Goal: Task Accomplishment & Management: Use online tool/utility

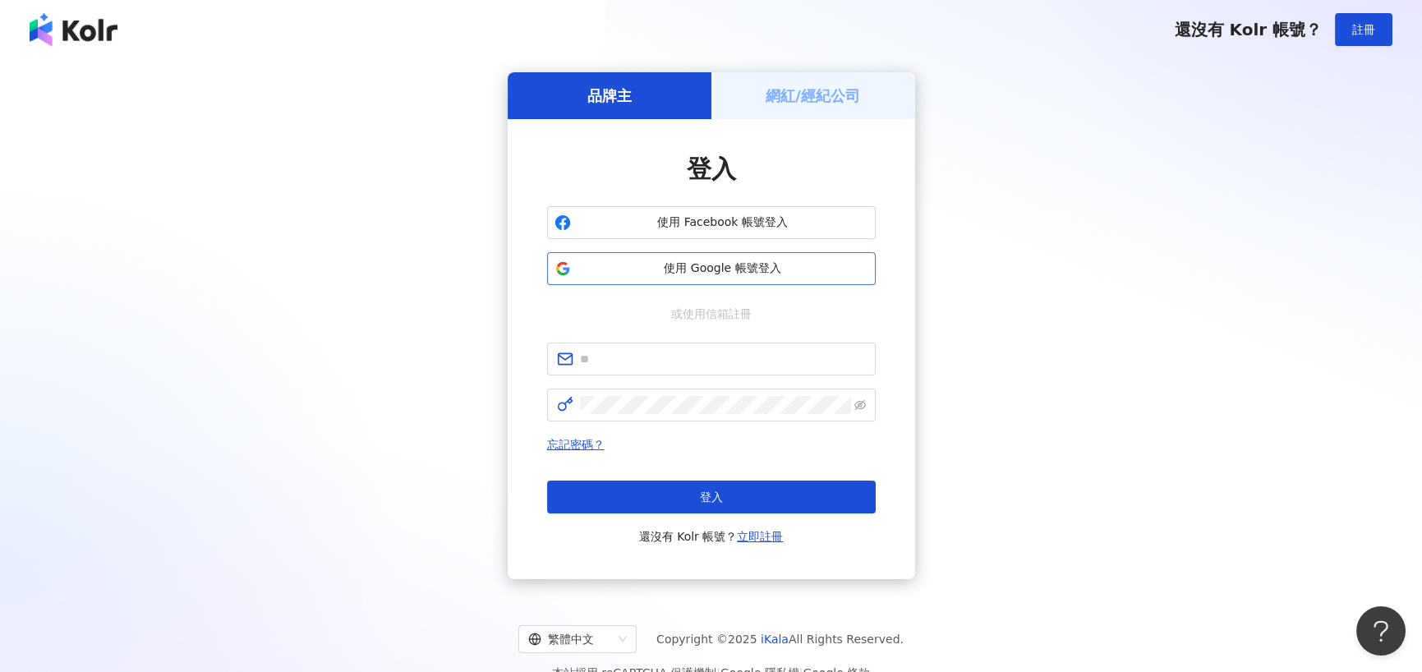
click at [695, 263] on span "使用 Google 帳號登入" at bounding box center [722, 268] width 291 height 16
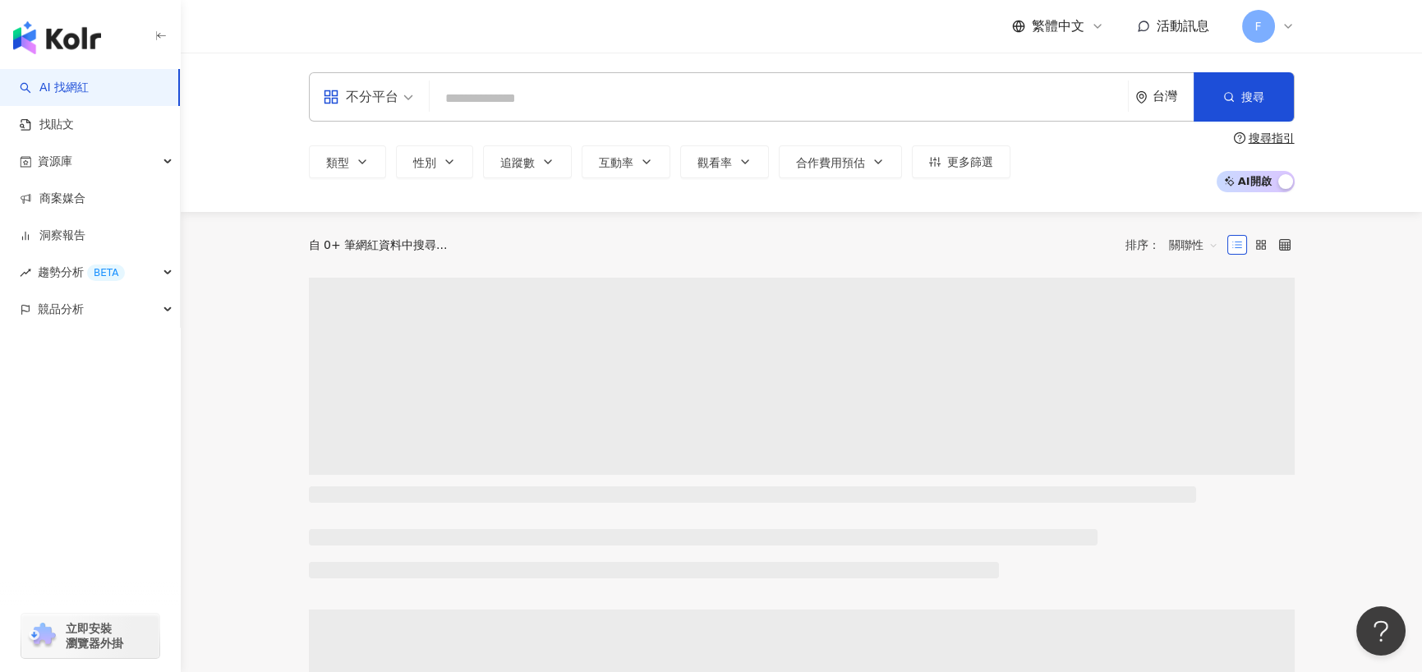
click at [516, 103] on input "search" at bounding box center [778, 98] width 685 height 31
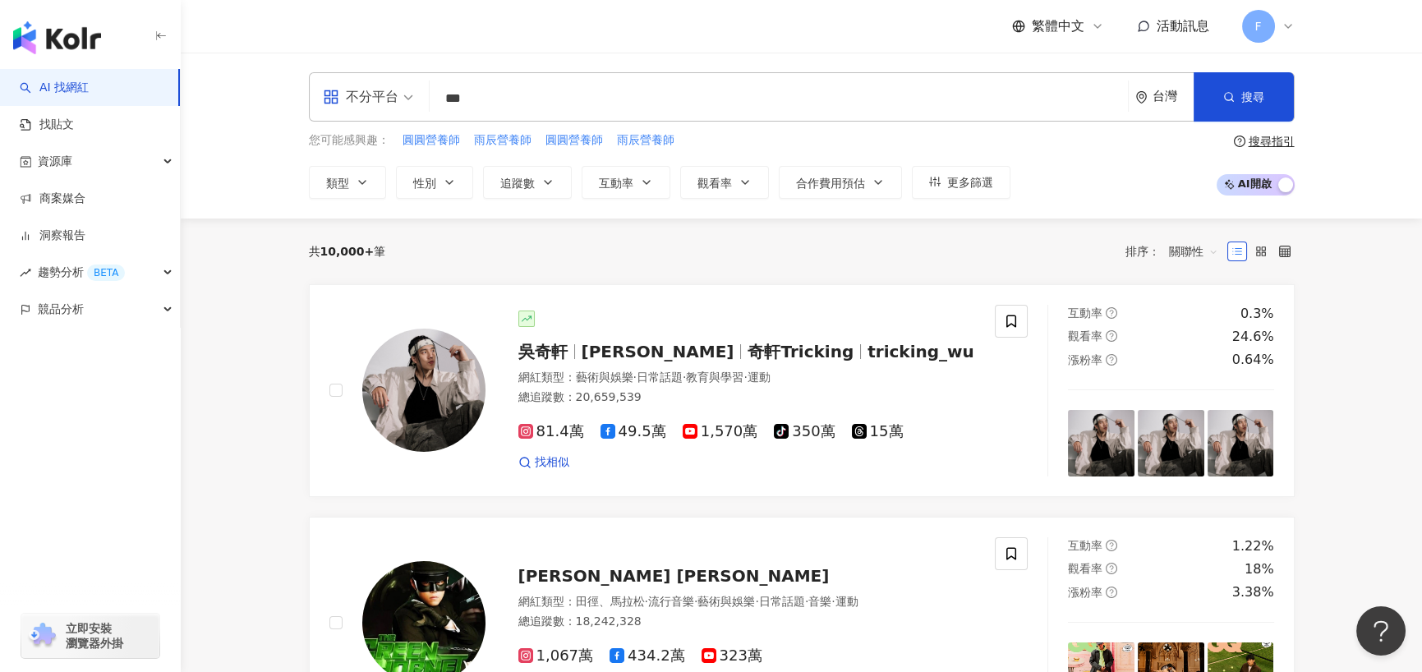
type input "***"
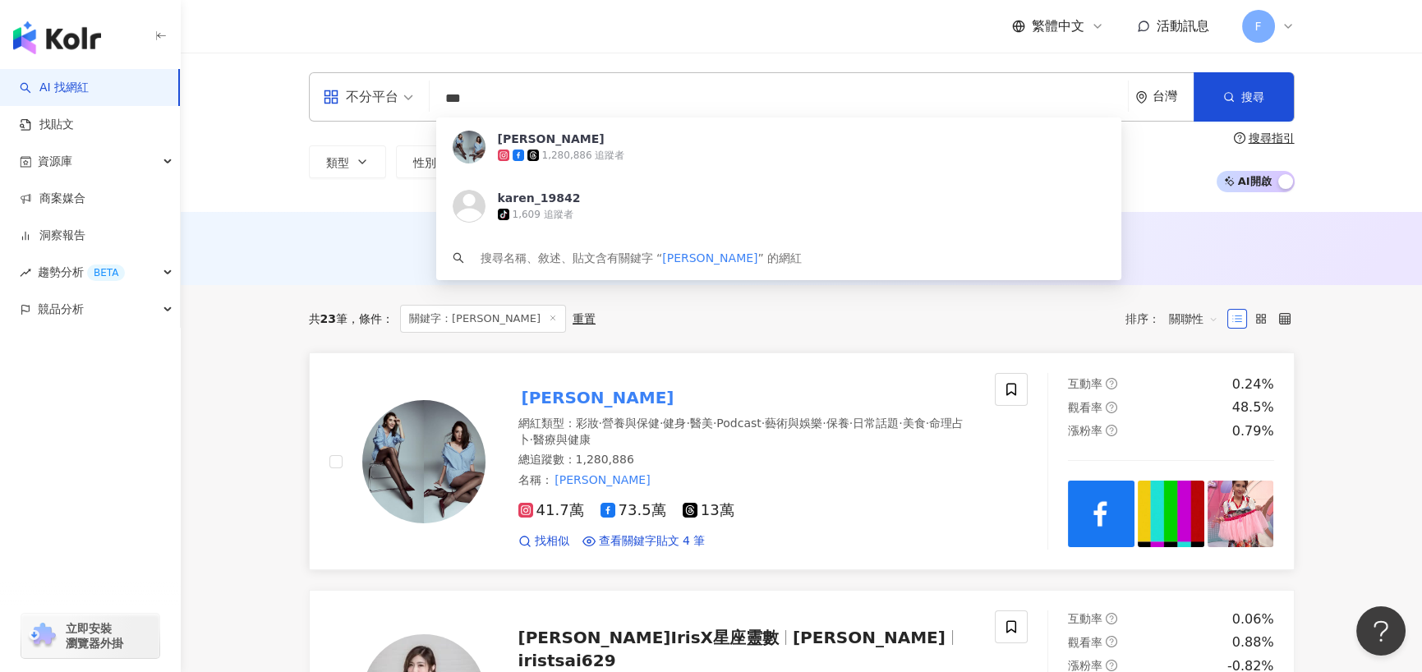
click at [871, 379] on div "胡小禎 網紅類型 ： 彩妝 · 營養與保健 · 健身 · 醫美 · Podcast · 藝術與娛樂 · 保養 · 日常話題 · 美食 · 命理占卜 · 醫療與…" at bounding box center [730, 461] width 490 height 176
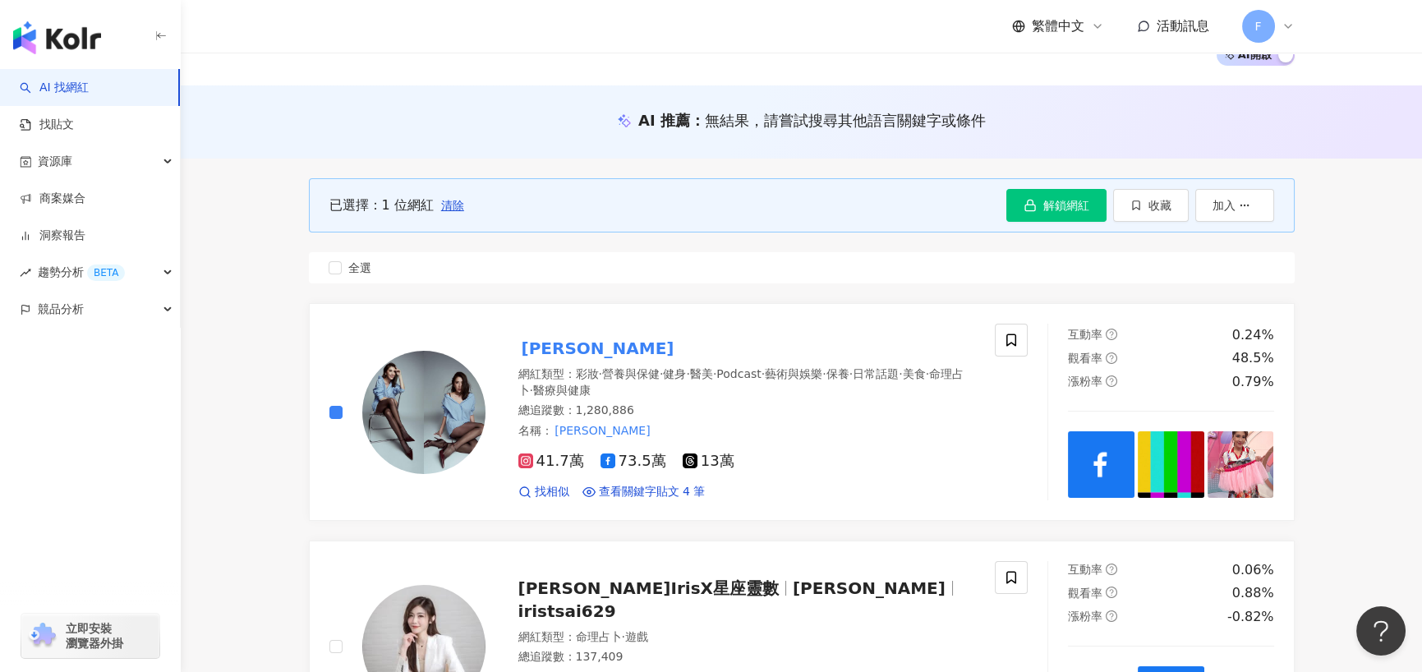
scroll to position [246, 0]
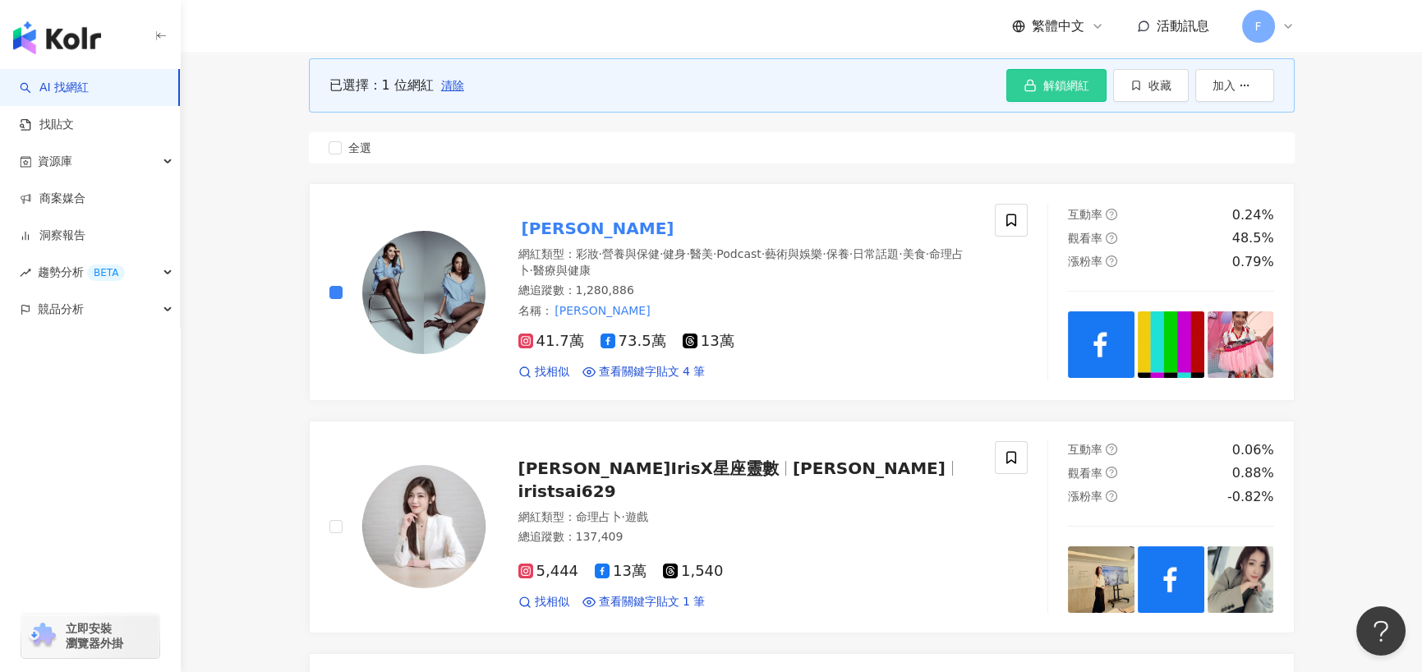
click at [1076, 84] on span "解鎖網紅" at bounding box center [1066, 85] width 46 height 13
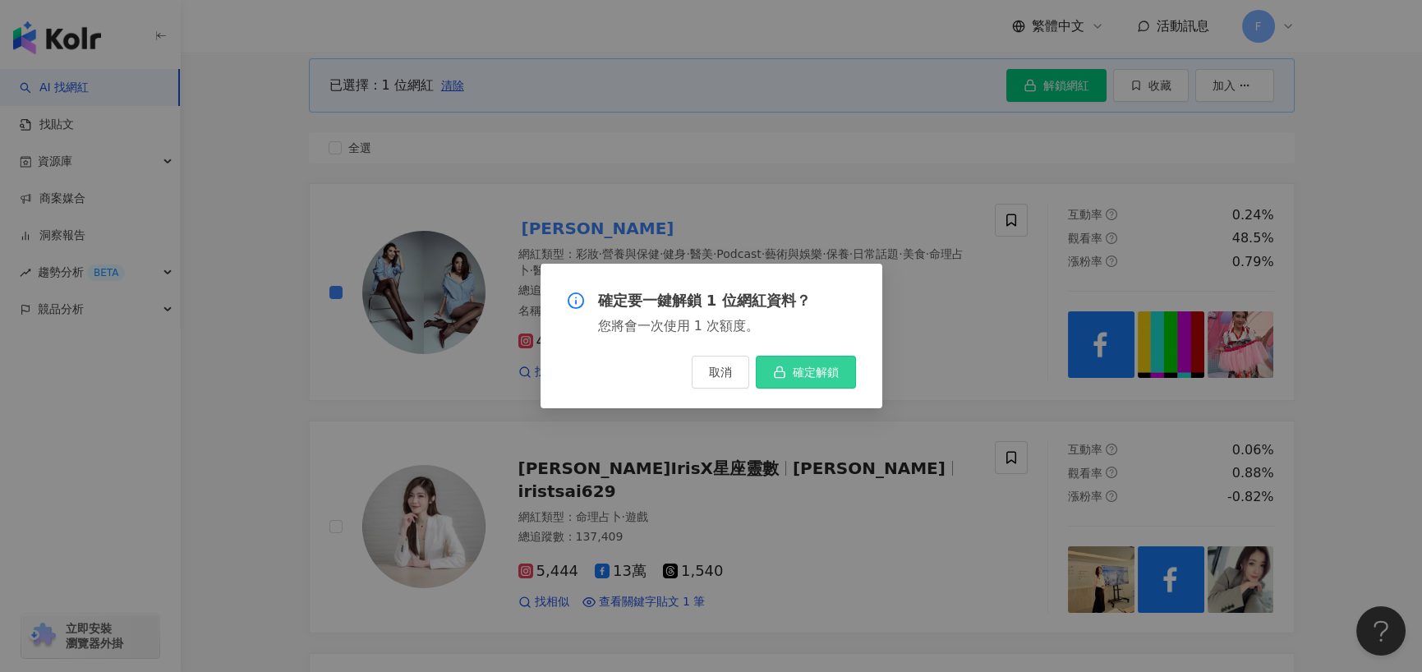
click at [788, 373] on button "確定解鎖" at bounding box center [806, 372] width 100 height 33
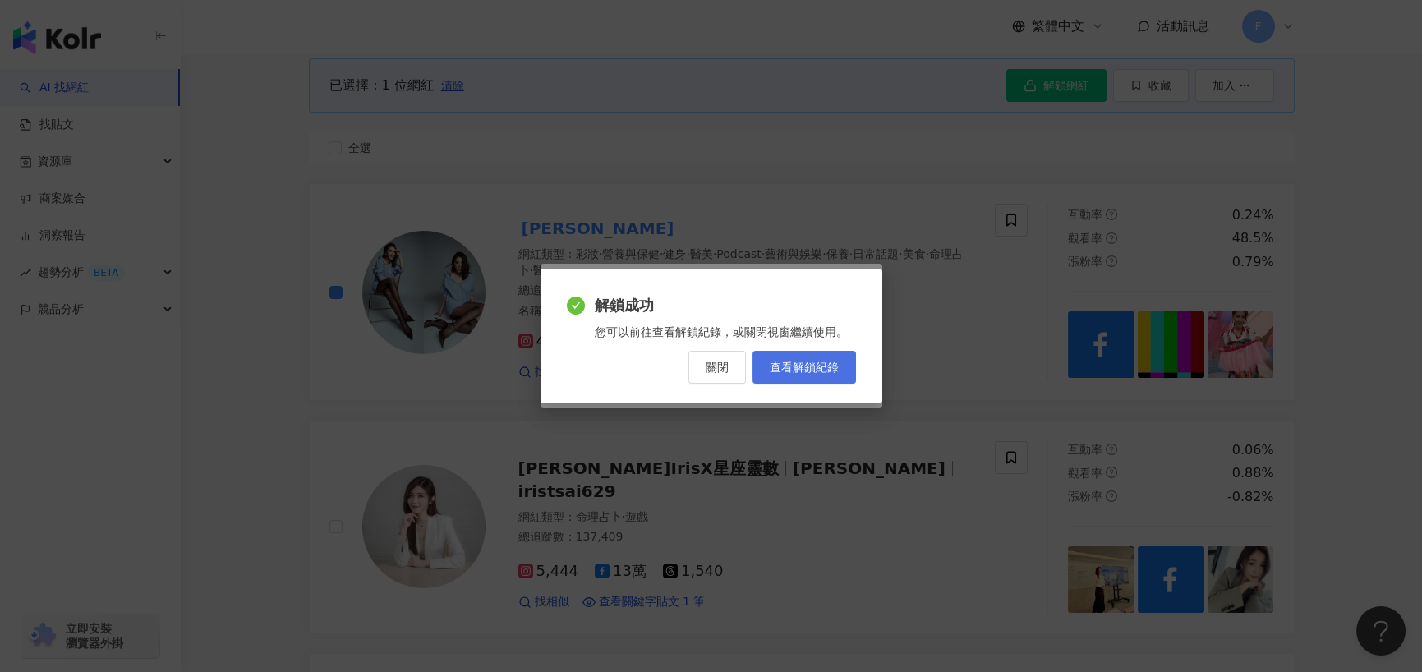
click at [811, 367] on span "查看解鎖紀錄" at bounding box center [804, 367] width 69 height 13
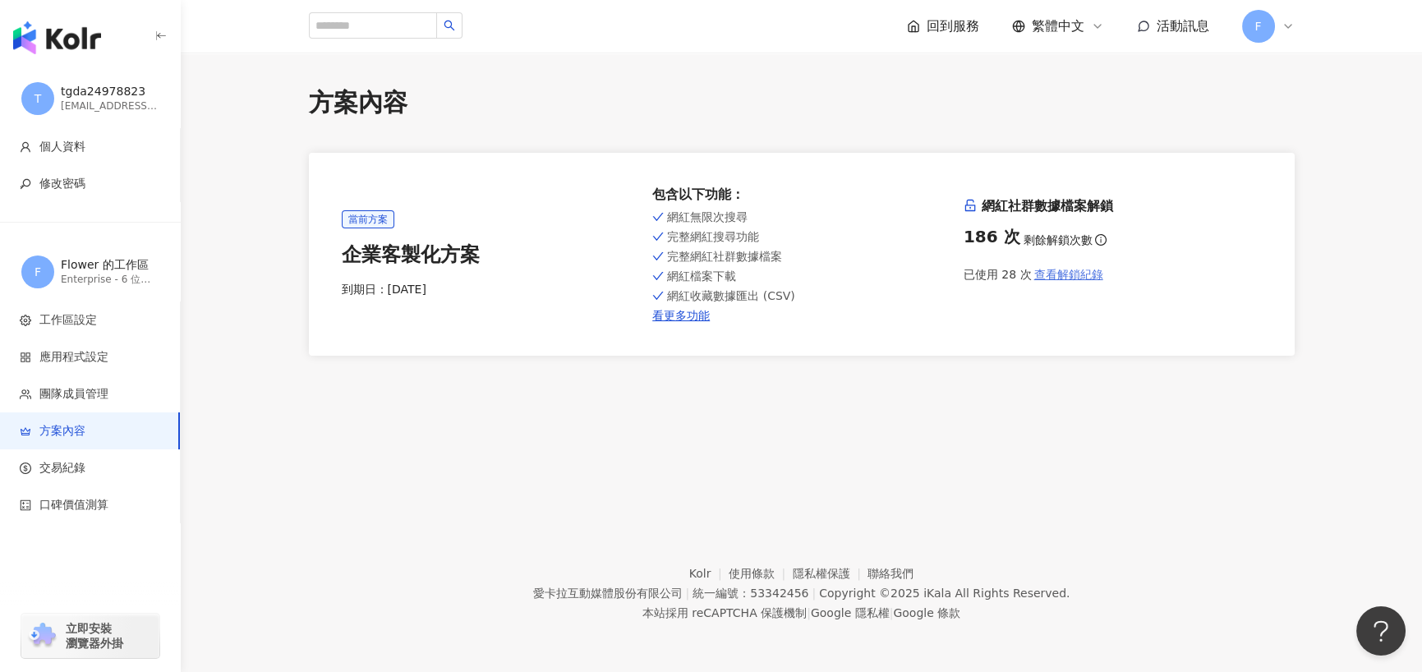
click at [1060, 279] on span "查看解鎖紀錄" at bounding box center [1068, 274] width 69 height 13
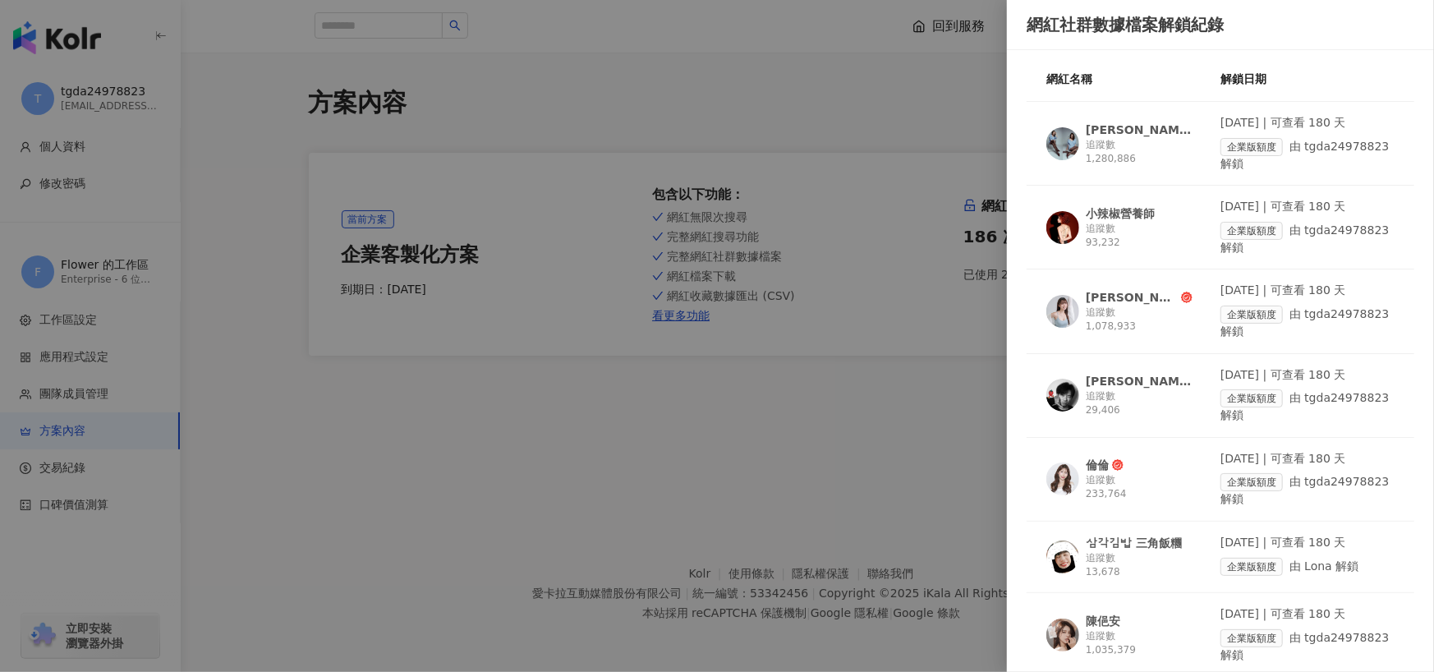
click at [1158, 141] on div "追蹤數 1,280,886" at bounding box center [1139, 152] width 107 height 28
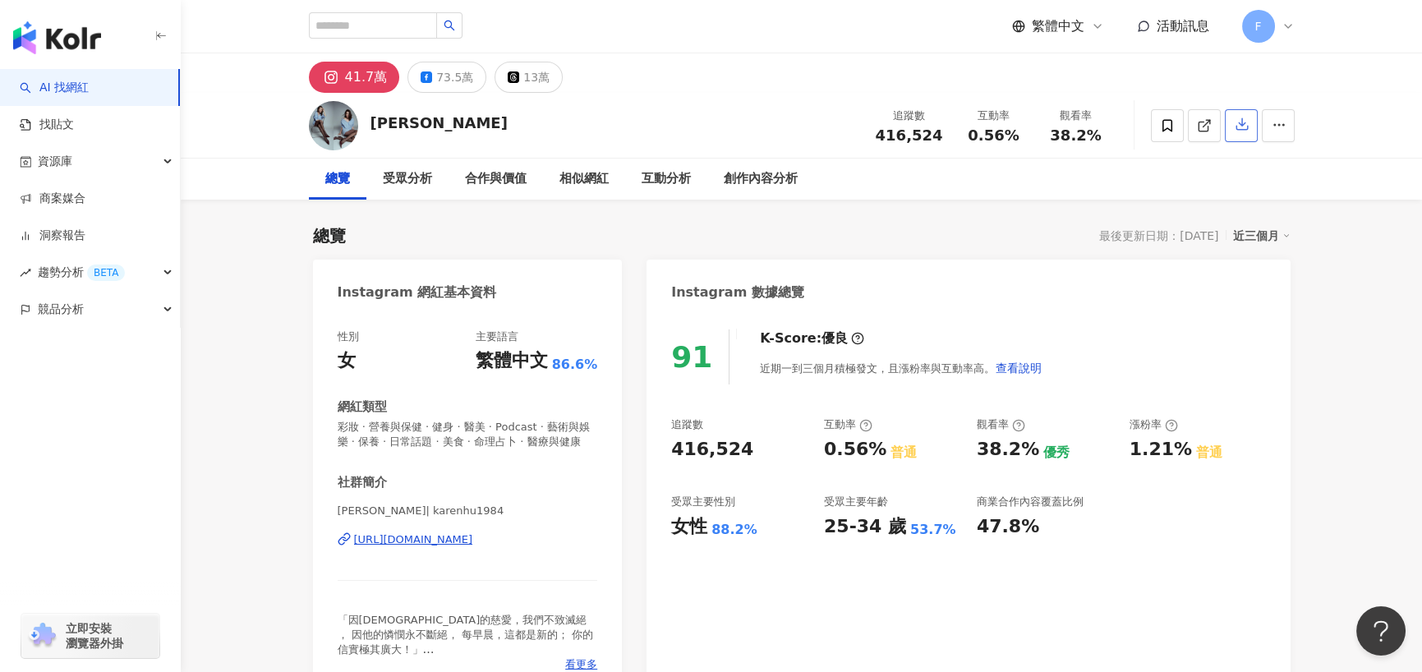
click at [1245, 128] on icon "button" at bounding box center [1241, 124] width 15 height 15
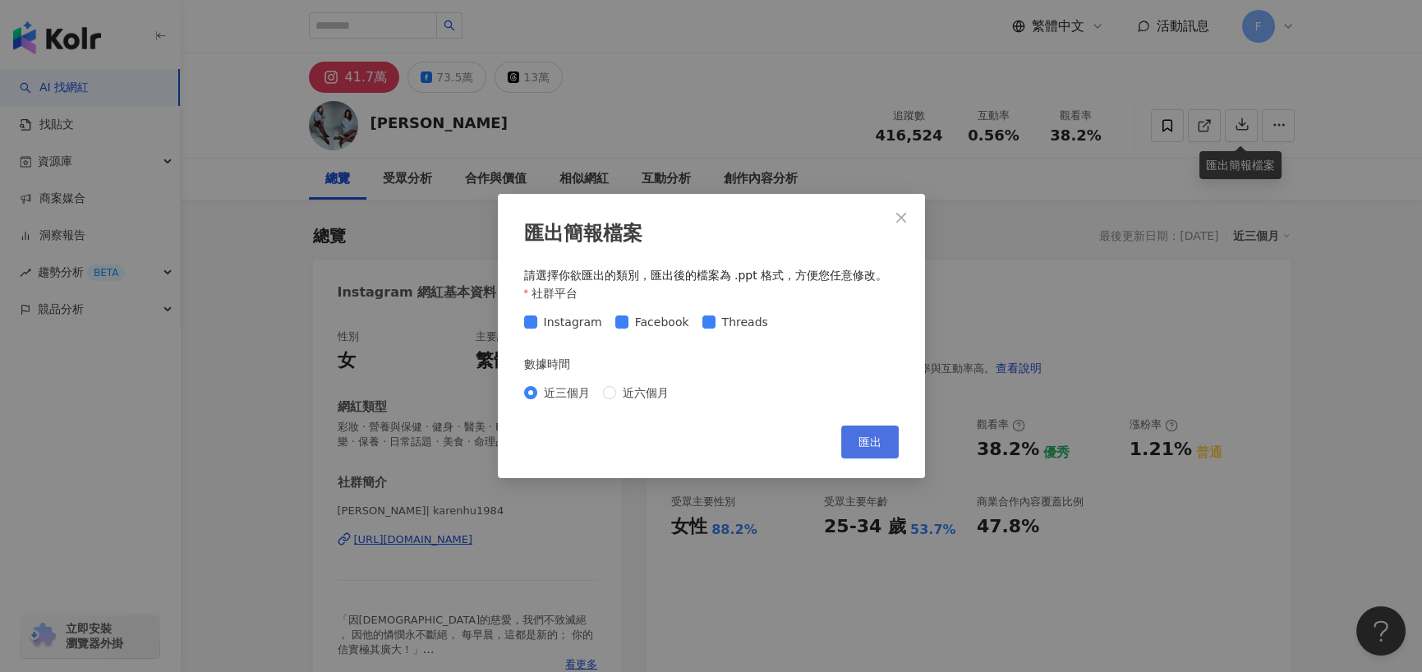
click at [888, 443] on button "匯出" at bounding box center [869, 441] width 57 height 33
